Goal: Task Accomplishment & Management: Use online tool/utility

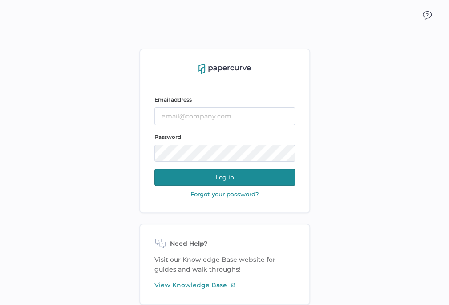
type input "lucy.chen@fresenius-kabi.com"
click at [183, 173] on button "Log in" at bounding box center [225, 177] width 141 height 17
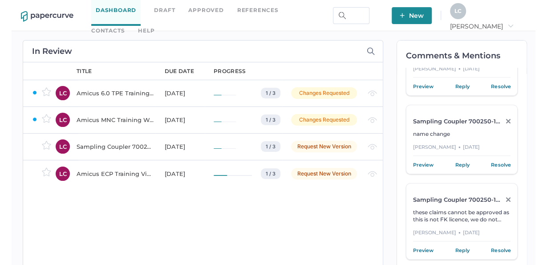
scroll to position [299, 0]
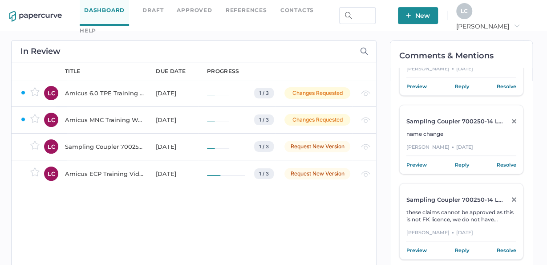
click at [208, 15] on link "Approved" at bounding box center [194, 10] width 35 height 10
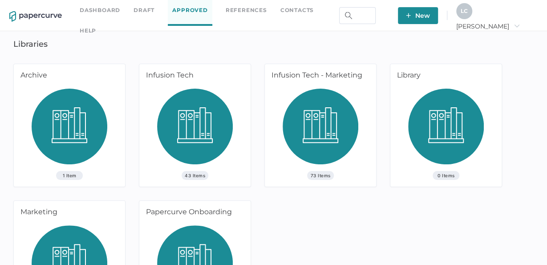
click at [166, 133] on img at bounding box center [195, 130] width 76 height 82
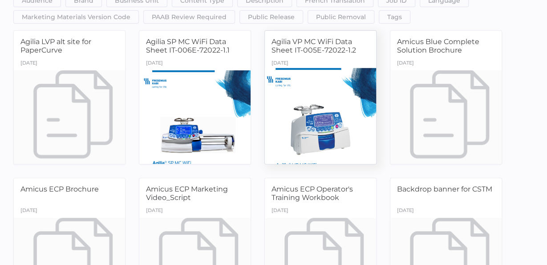
scroll to position [89, 0]
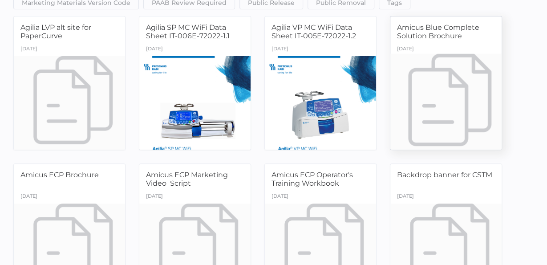
click at [422, 94] on div at bounding box center [446, 102] width 117 height 98
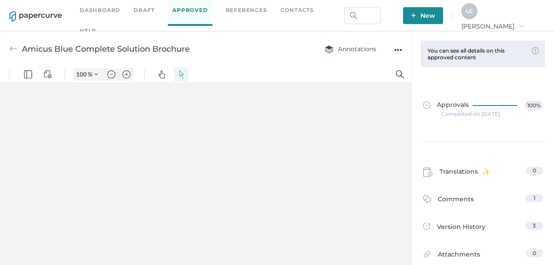
type input "160"
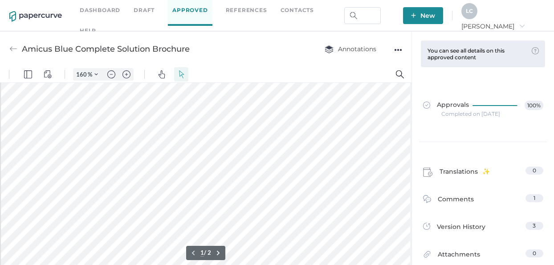
click at [452, 114] on div "Completed on Mar 7, 2025" at bounding box center [470, 114] width 59 height 0
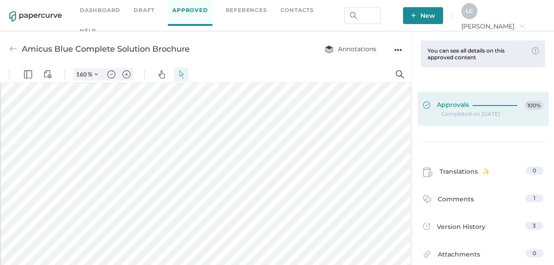
click at [443, 105] on span "Approvals" at bounding box center [446, 106] width 46 height 10
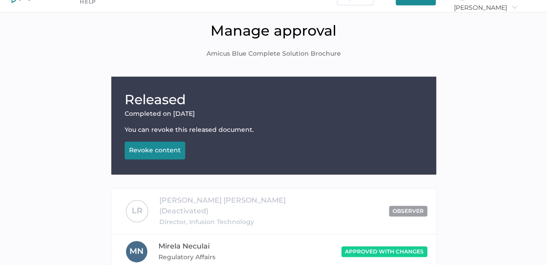
scroll to position [207, 0]
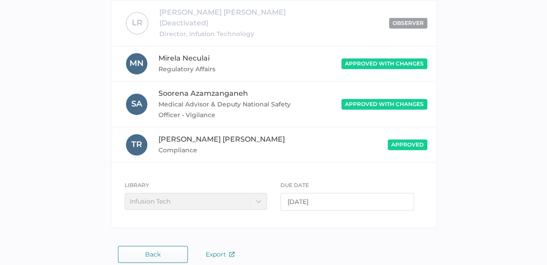
click at [132, 246] on button "Back" at bounding box center [153, 254] width 70 height 17
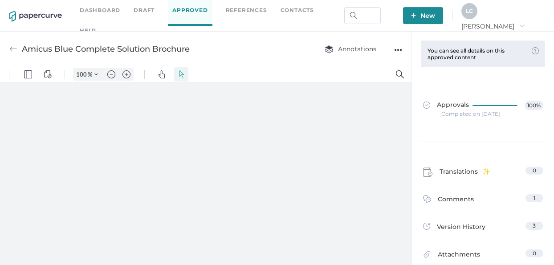
click at [402, 50] on div "●●●" at bounding box center [398, 50] width 8 height 12
type input "160"
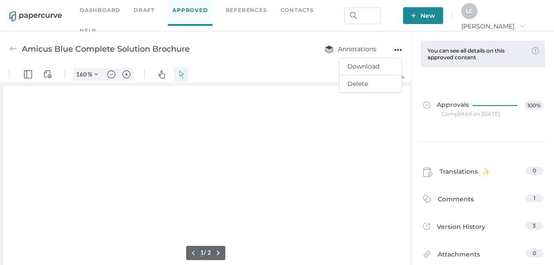
scroll to position [1, 2]
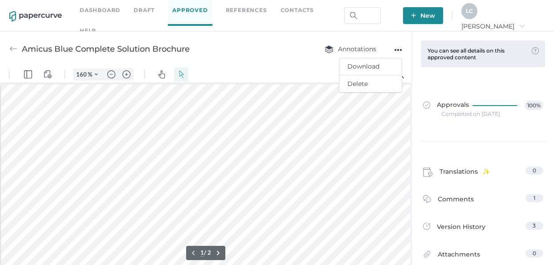
click at [259, 53] on div "Amicus Blue Complete Solution Brochure Annotations ●●● Download Delete" at bounding box center [206, 48] width 412 height 35
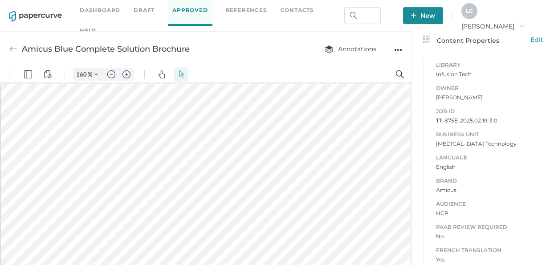
scroll to position [328, 0]
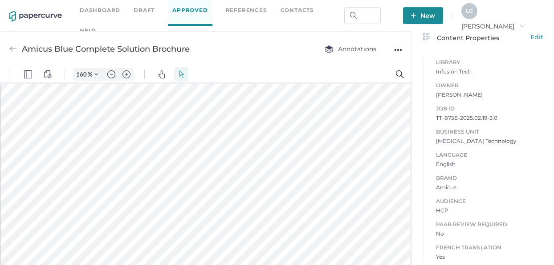
click at [96, 26] on div "help" at bounding box center [88, 31] width 16 height 10
click at [88, 41] on link "Knowledge Base" at bounding box center [53, 46] width 69 height 10
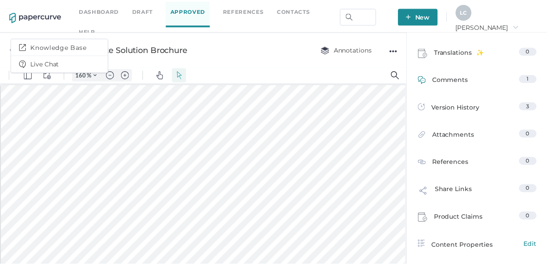
scroll to position [0, 0]
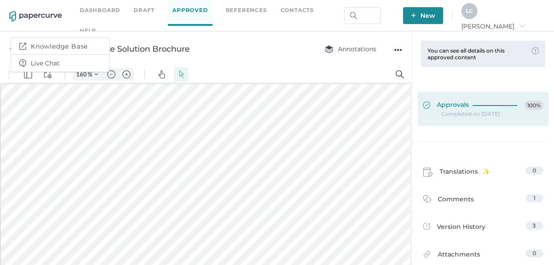
click at [461, 106] on span "Approvals" at bounding box center [446, 106] width 46 height 10
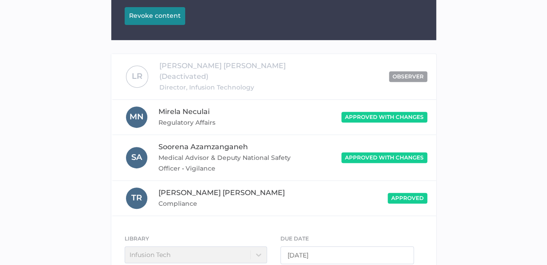
scroll to position [207, 0]
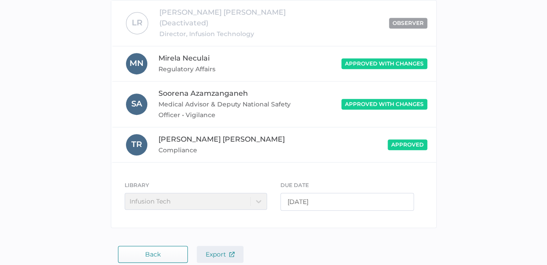
click at [223, 250] on span "Export" at bounding box center [220, 254] width 29 height 8
